Goal: Information Seeking & Learning: Learn about a topic

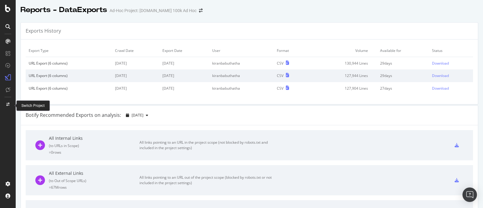
click at [10, 106] on div at bounding box center [8, 105] width 14 height 10
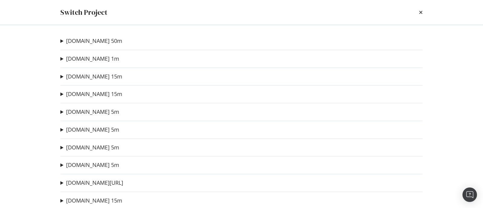
click at [62, 40] on summary "[DOMAIN_NAME] 50m" at bounding box center [91, 41] width 62 height 8
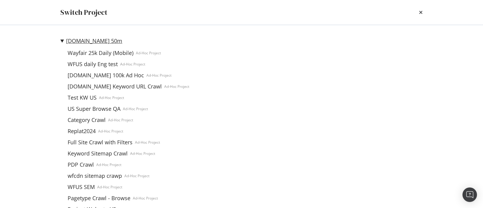
click at [103, 42] on link "[DOMAIN_NAME] 50m" at bounding box center [94, 41] width 56 height 6
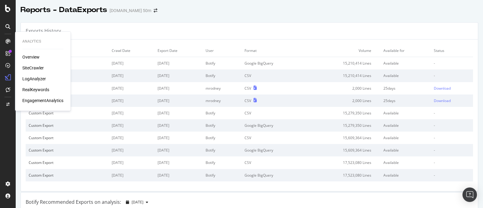
click at [40, 80] on div "LogAnalyzer" at bounding box center [34, 79] width 24 height 6
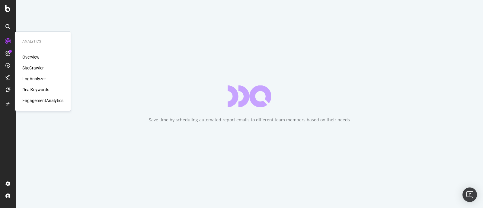
click at [32, 67] on div "SiteCrawler" at bounding box center [32, 68] width 21 height 6
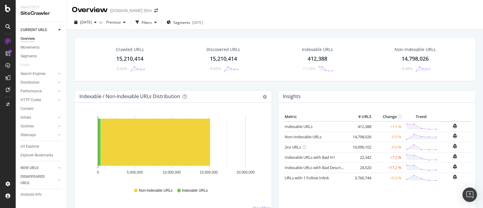
click at [133, 59] on div "15,210,414" at bounding box center [129, 59] width 27 height 8
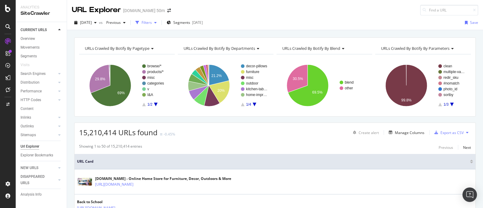
click at [152, 24] on div "Filters" at bounding box center [147, 22] width 10 height 5
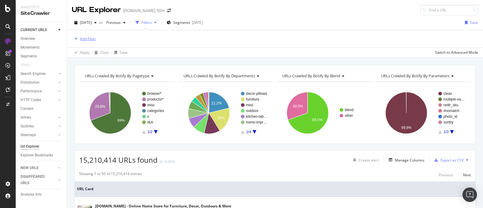
click at [80, 40] on div "Add Filter" at bounding box center [88, 38] width 16 height 5
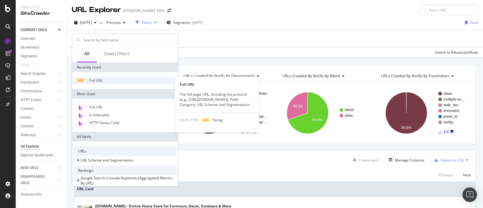
click at [94, 83] on div "Full URL" at bounding box center [124, 80] width 103 height 7
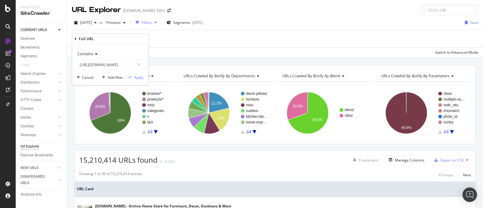
click at [88, 58] on div "Contains" at bounding box center [110, 54] width 66 height 10
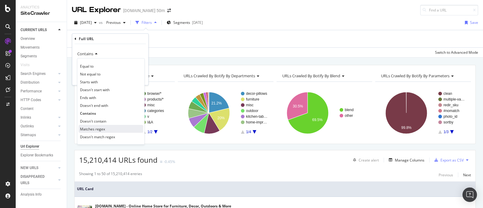
click at [91, 129] on span "Matches regex" at bounding box center [92, 128] width 25 height 5
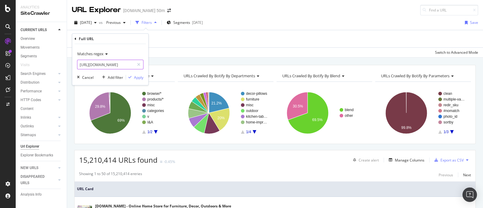
click at [101, 64] on input "[URL][DOMAIN_NAME]" at bounding box center [105, 65] width 57 height 10
paste input "478390"
click at [99, 60] on input "478390" at bounding box center [105, 65] width 57 height 10
paste input "^.*-c478390.*-[a|p]2471~469044.*$"
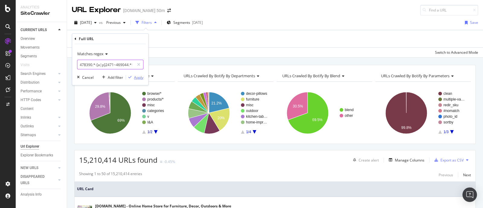
type input "^.*-c478390.*-[a|p]2471~469044.*$"
click at [138, 77] on div "Apply" at bounding box center [138, 77] width 9 height 5
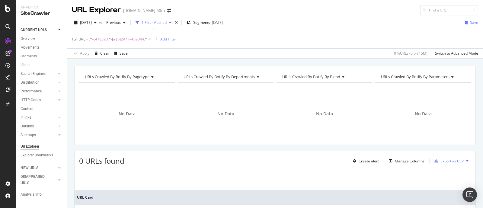
click at [134, 40] on span ".*-c478390.*-[a|p]2471~469044.*" at bounding box center [118, 39] width 58 height 8
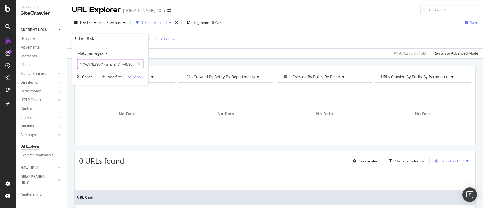
click at [114, 65] on input "^.*-c478390.*-[a|p]2471~469044.*$" at bounding box center [105, 64] width 57 height 10
click at [129, 63] on input "^.*-c478390.*-[a|p]2471~469044.*$" at bounding box center [105, 64] width 57 height 10
click at [108, 67] on input "^.*-c478390.*-[a|p]2471~469044.*$" at bounding box center [105, 64] width 57 height 10
click at [82, 65] on input "^.*-c478390.*-[a|p]2471~469044.*$" at bounding box center [105, 64] width 57 height 10
drag, startPoint x: 109, startPoint y: 65, endPoint x: 113, endPoint y: 67, distance: 4.6
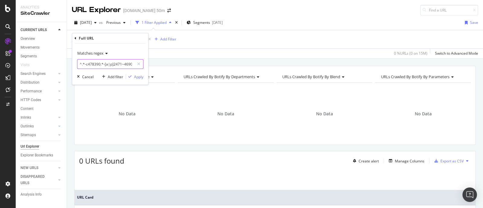
click at [110, 65] on input "^.*-c478390.*-[a|p]2471~469044.*$" at bounding box center [105, 64] width 57 height 10
click at [119, 64] on input "^.*-c478390.*-[a|p]2471~469044.*$" at bounding box center [105, 64] width 57 height 10
click at [134, 76] on div "Apply" at bounding box center [138, 76] width 9 height 5
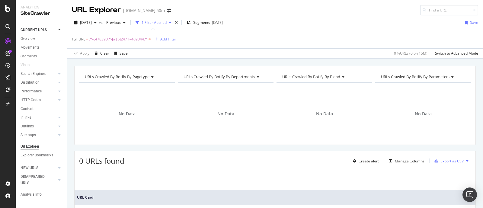
click at [149, 37] on icon at bounding box center [149, 39] width 5 height 6
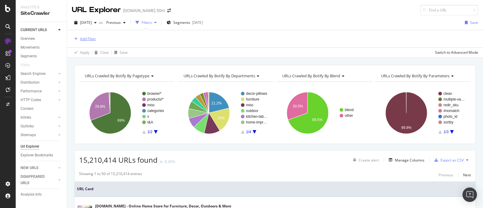
click at [94, 38] on div "Add Filter" at bounding box center [88, 38] width 16 height 5
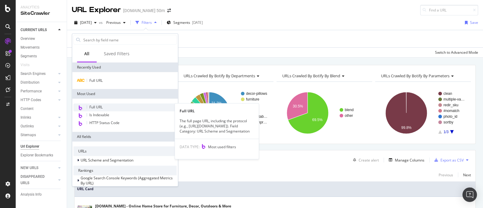
click at [120, 106] on div "Full URL" at bounding box center [124, 108] width 103 height 8
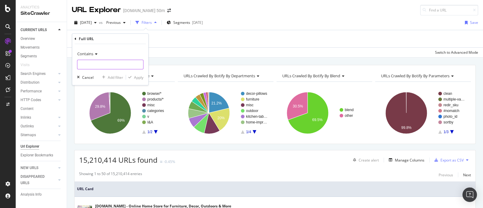
click at [83, 68] on input "text" at bounding box center [110, 65] width 66 height 10
click at [106, 64] on input "text" at bounding box center [110, 65] width 66 height 10
paste input "c478390"
type input "c478390"
click at [140, 75] on div "Apply" at bounding box center [138, 77] width 9 height 5
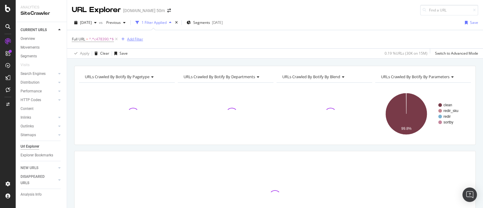
click at [138, 41] on div "Add Filter" at bounding box center [135, 39] width 16 height 5
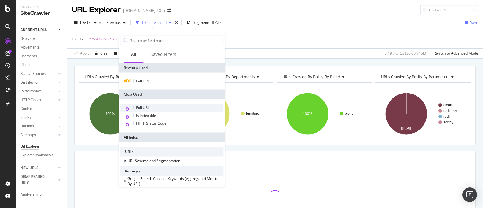
click at [148, 107] on span "Full URL" at bounding box center [142, 107] width 13 height 5
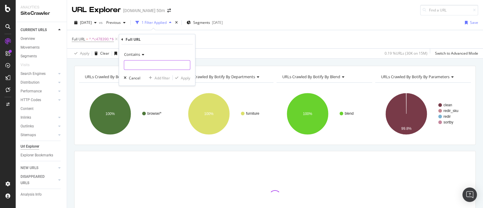
click at [139, 66] on input "text" at bounding box center [157, 65] width 66 height 10
paste input "2471~469044"
type input "2471~469044"
click at [124, 66] on div "2471~469044" at bounding box center [157, 65] width 66 height 10
click at [125, 66] on input "2471~469044" at bounding box center [152, 65] width 57 height 10
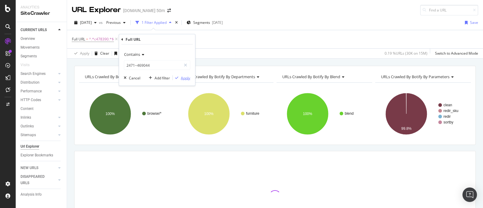
click at [183, 77] on div "Apply" at bounding box center [185, 77] width 9 height 5
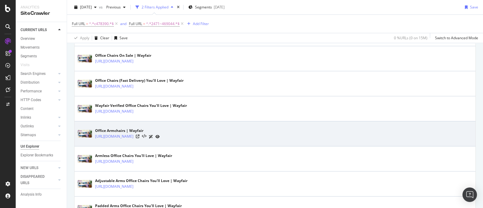
scroll to position [189, 0]
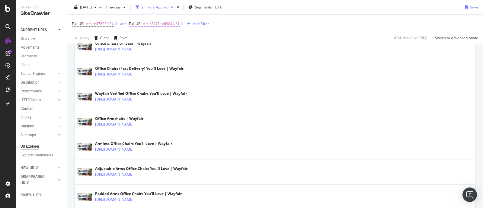
click at [152, 24] on span "^.*2471~469044.*$" at bounding box center [163, 24] width 34 height 8
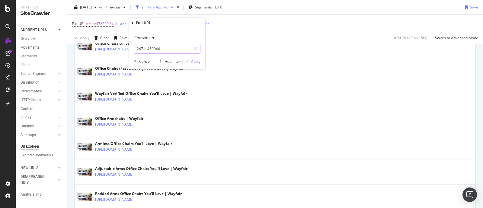
click at [137, 49] on input "2471~469044" at bounding box center [162, 49] width 57 height 10
click at [137, 48] on input "2471~469044" at bounding box center [162, 49] width 57 height 10
click at [139, 50] on input "2471~469044" at bounding box center [162, 49] width 57 height 10
click at [138, 49] on input "a2471~469044" at bounding box center [162, 49] width 57 height 10
type input "-a2471~469044"
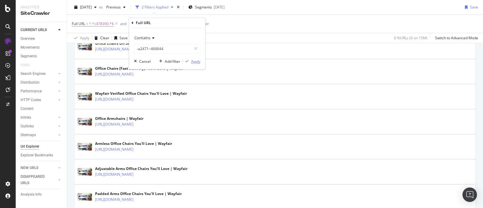
click at [198, 63] on div "Apply" at bounding box center [195, 61] width 9 height 5
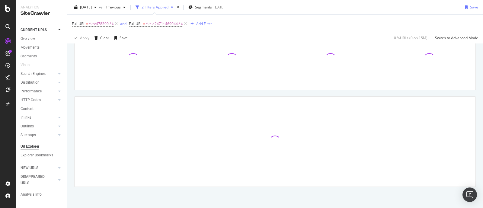
scroll to position [54, 0]
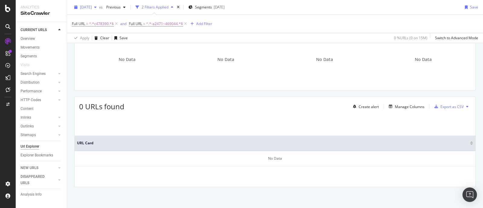
click at [92, 6] on span "[DATE]" at bounding box center [86, 7] width 12 height 5
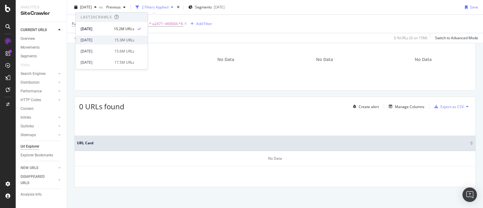
click at [112, 41] on div "[DATE] 15.3M URLs" at bounding box center [108, 39] width 54 height 5
